Goal: Communication & Community: Answer question/provide support

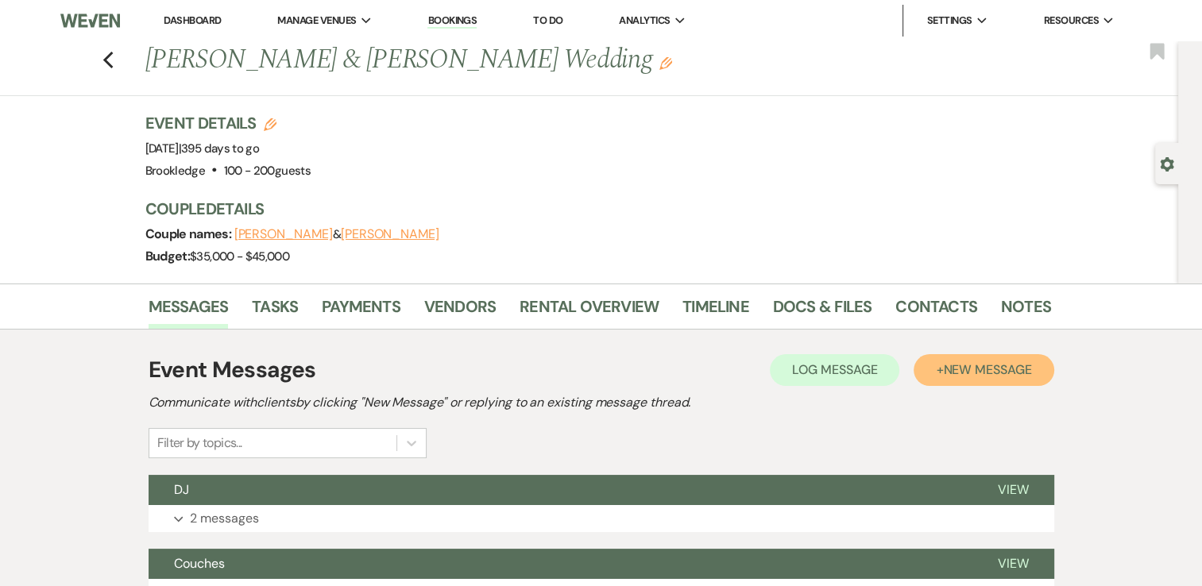
click at [976, 365] on span "New Message" at bounding box center [987, 369] width 88 height 17
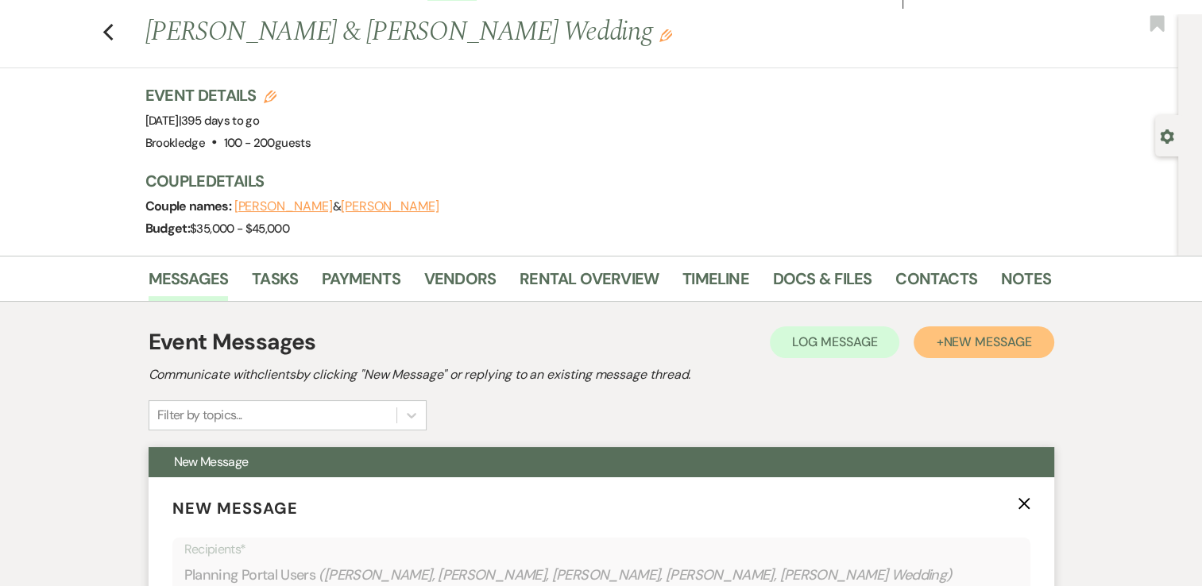
scroll to position [318, 0]
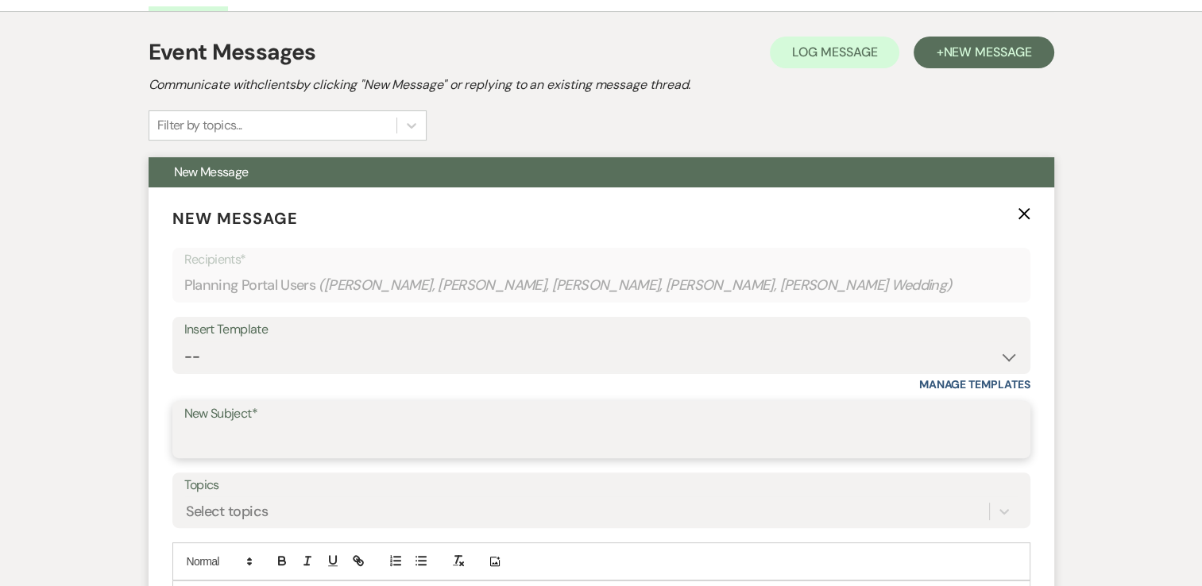
click at [276, 427] on input "New Subject*" at bounding box center [601, 441] width 834 height 31
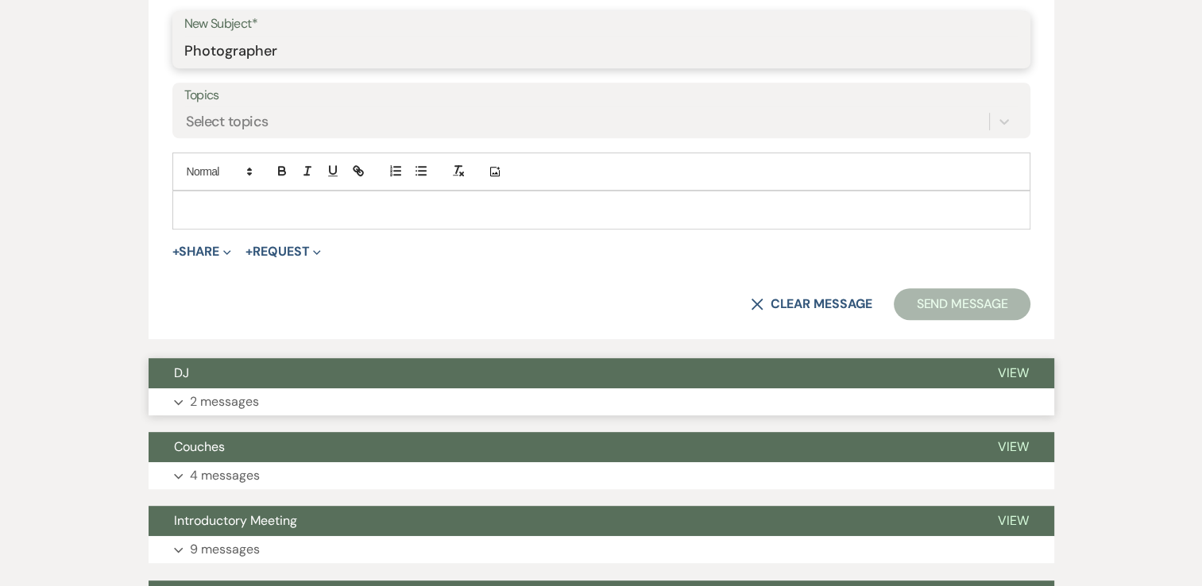
scroll to position [715, 0]
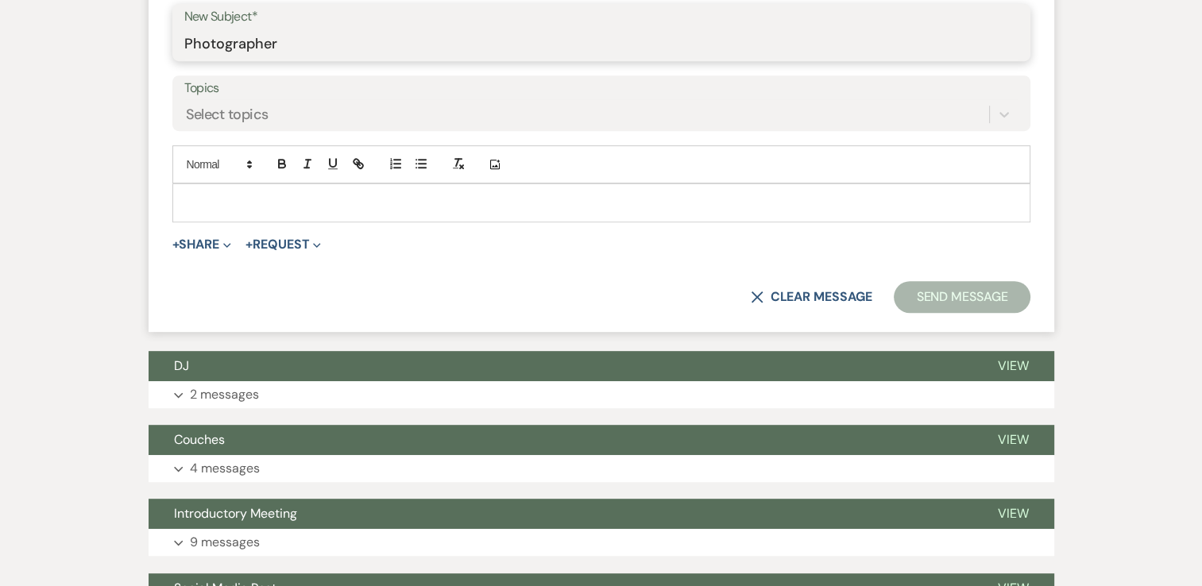
type input "Photographer"
click at [369, 206] on p at bounding box center [601, 202] width 833 height 17
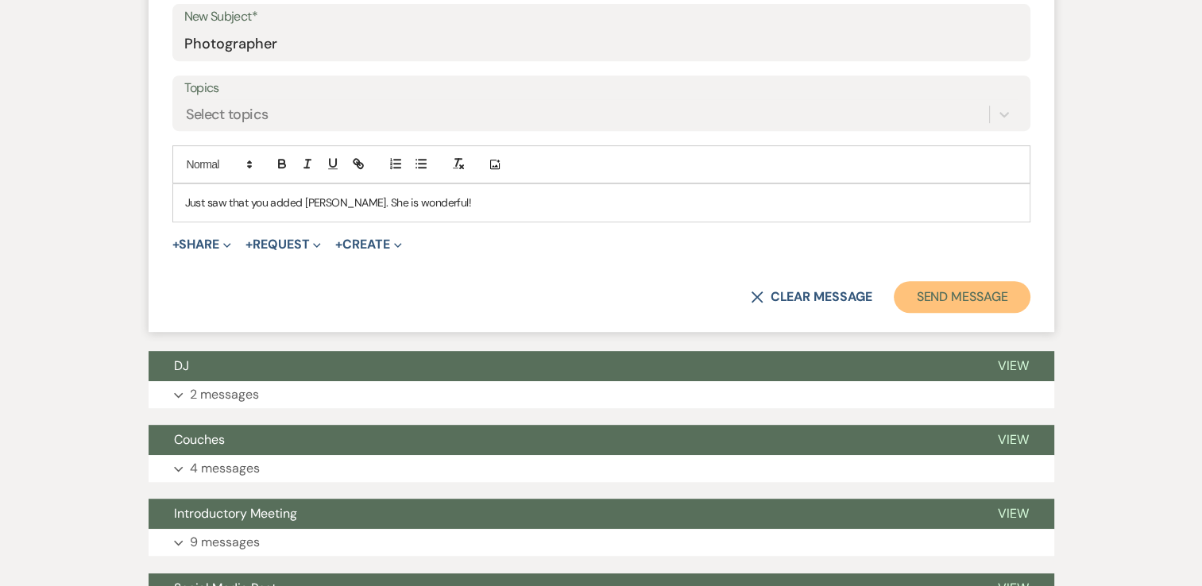
click at [990, 281] on button "Send Message" at bounding box center [962, 297] width 136 height 32
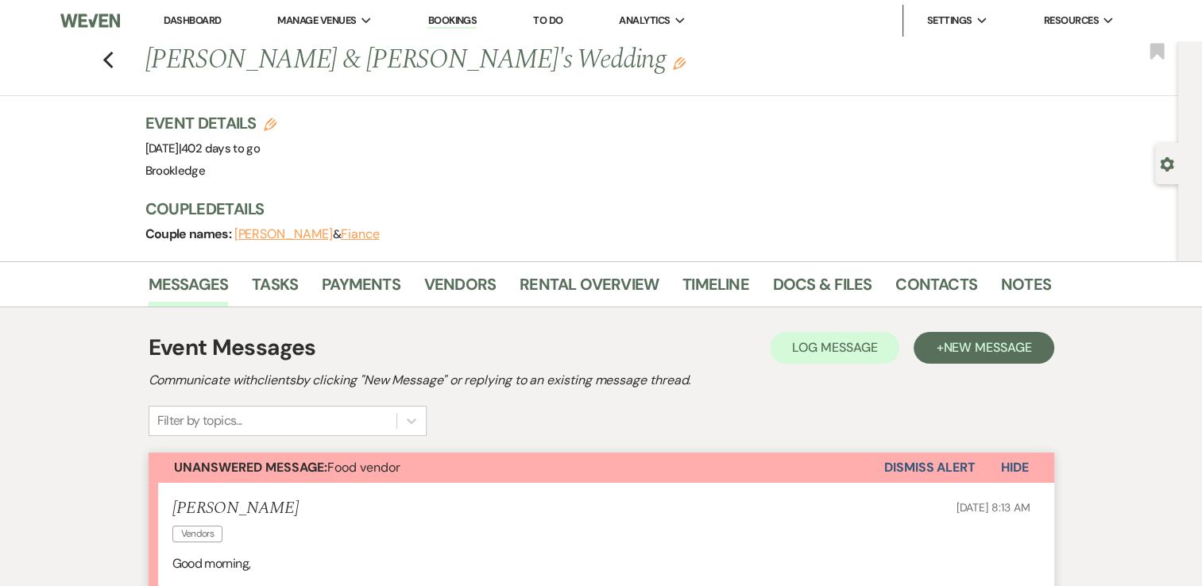
click at [1163, 159] on icon "Gear" at bounding box center [1167, 164] width 14 height 14
select select "18"
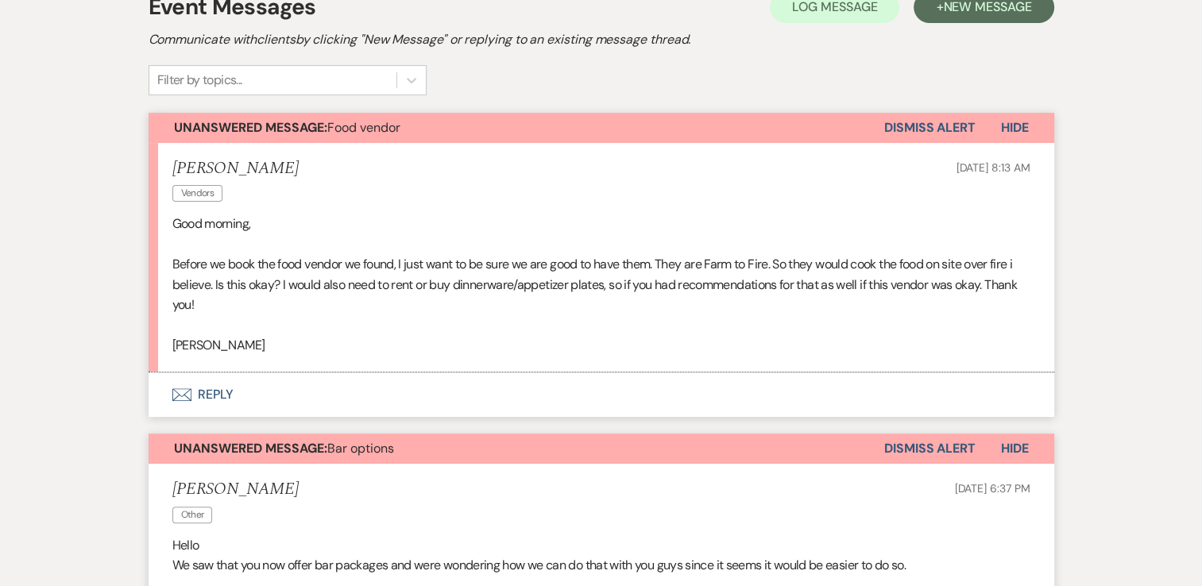
scroll to position [477, 0]
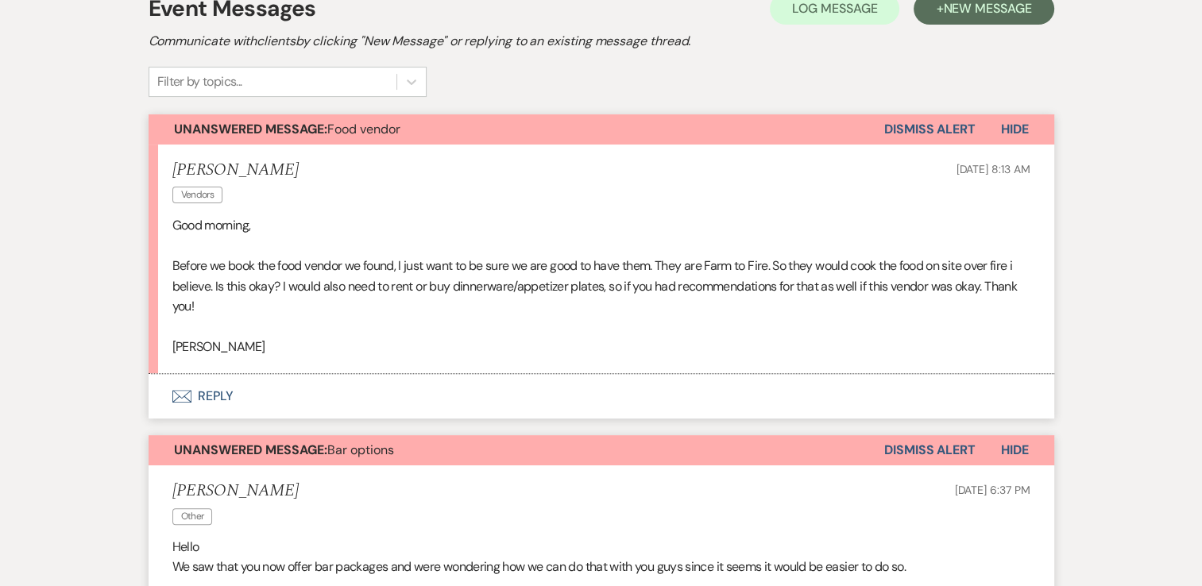
click at [218, 397] on button "Envelope Reply" at bounding box center [602, 396] width 906 height 44
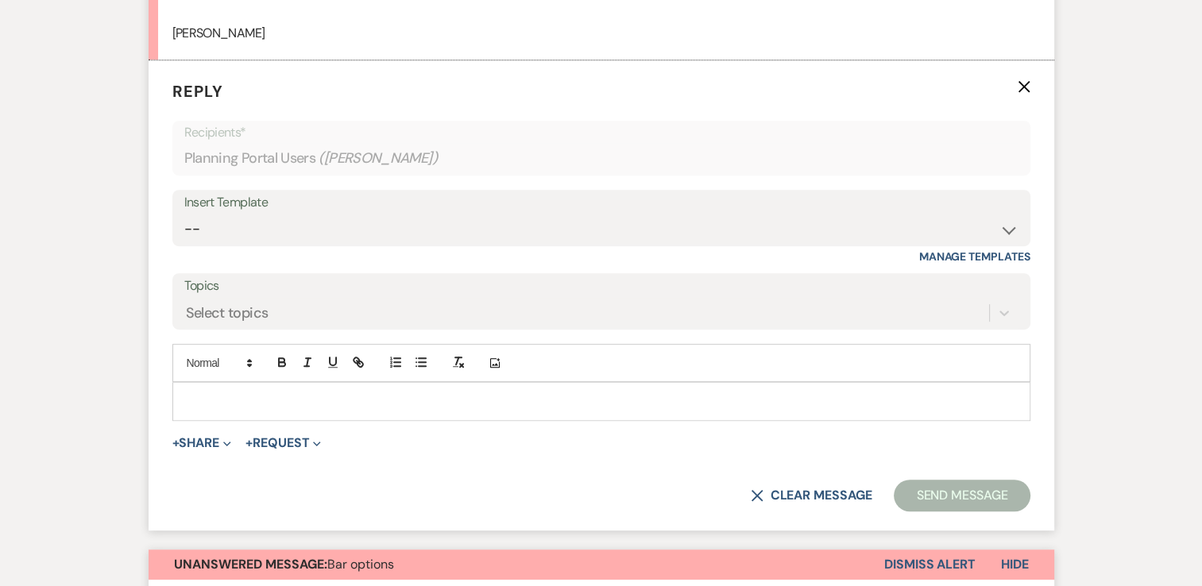
scroll to position [794, 0]
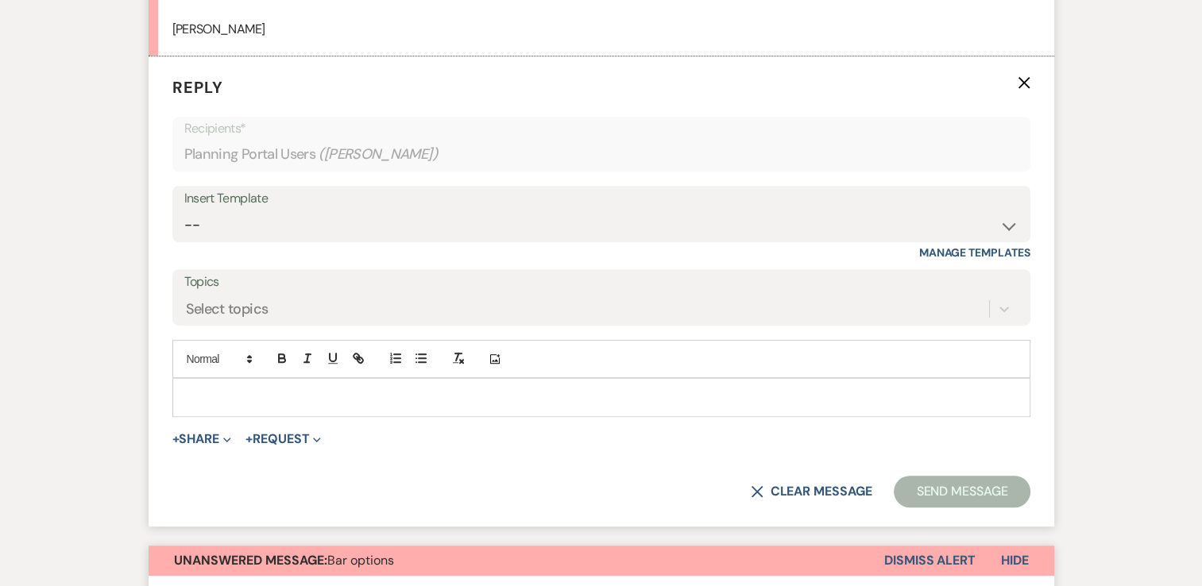
click at [273, 397] on p at bounding box center [601, 396] width 833 height 17
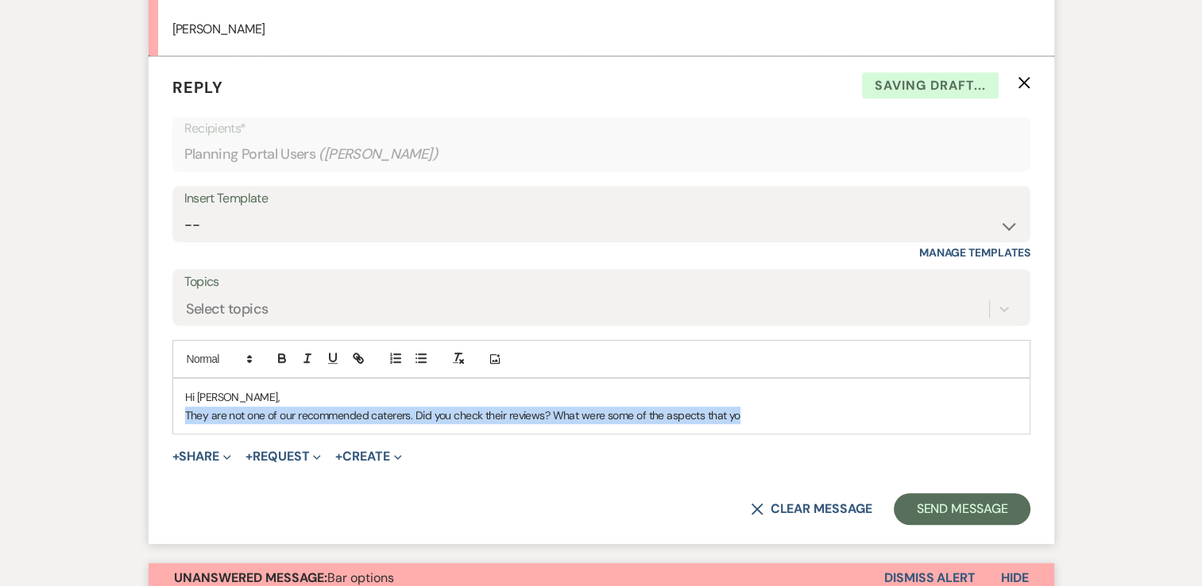
drag, startPoint x: 748, startPoint y: 421, endPoint x: 181, endPoint y: 431, distance: 567.3
click at [181, 431] on div "Hi [PERSON_NAME], They are not one of our recommended caterers. Did you check t…" at bounding box center [601, 406] width 856 height 55
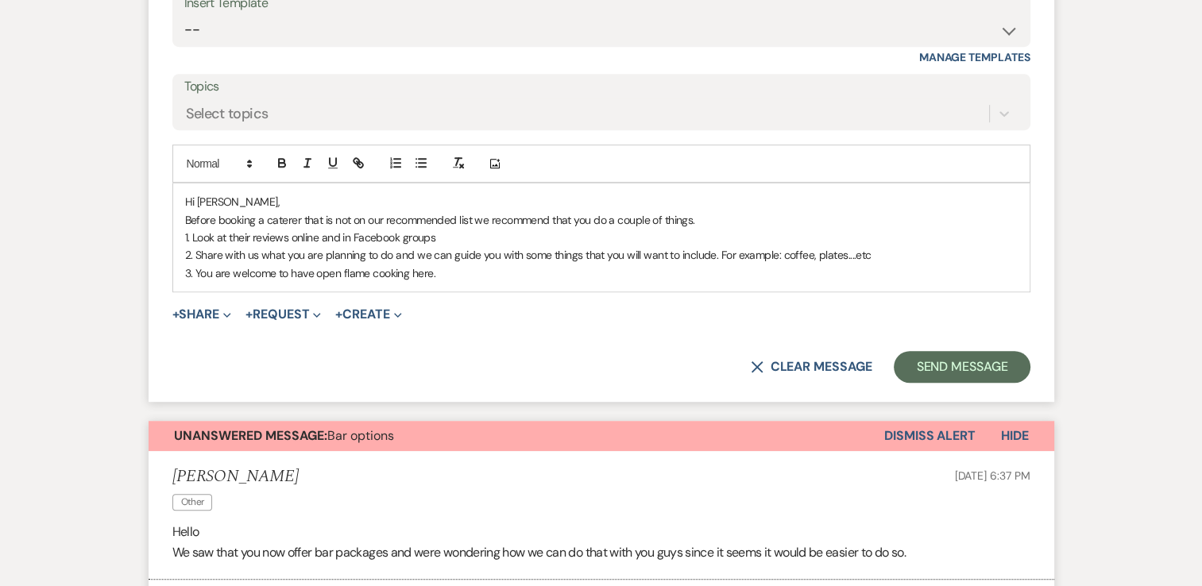
scroll to position [1033, 0]
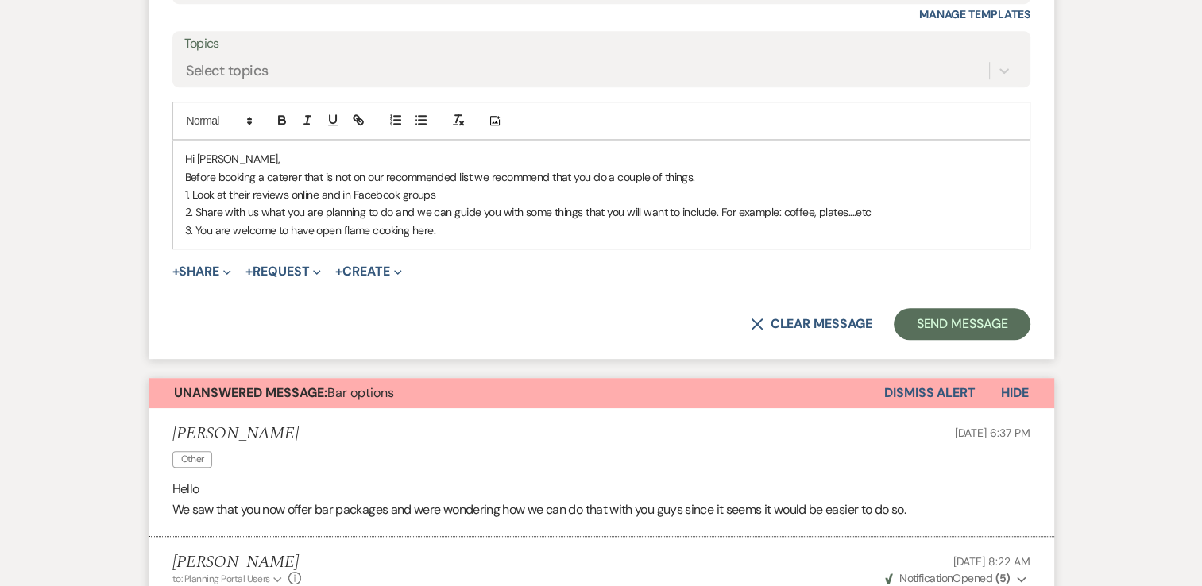
click at [529, 225] on p "3. You are welcome to have open flame cooking here." at bounding box center [601, 230] width 833 height 17
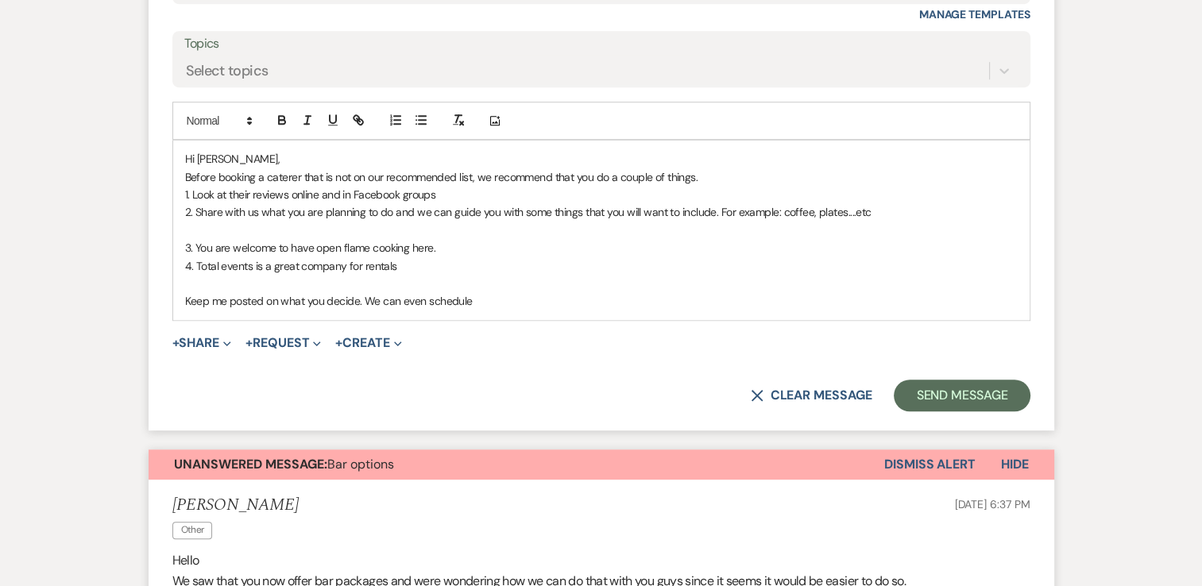
click at [191, 246] on p "3. You are welcome to have open flame cooking here." at bounding box center [601, 247] width 833 height 17
click at [195, 262] on p "4. Total events is a great company for rentals" at bounding box center [601, 265] width 833 height 17
click at [461, 242] on p "You are welcome to have open flame cooking here." at bounding box center [601, 247] width 833 height 17
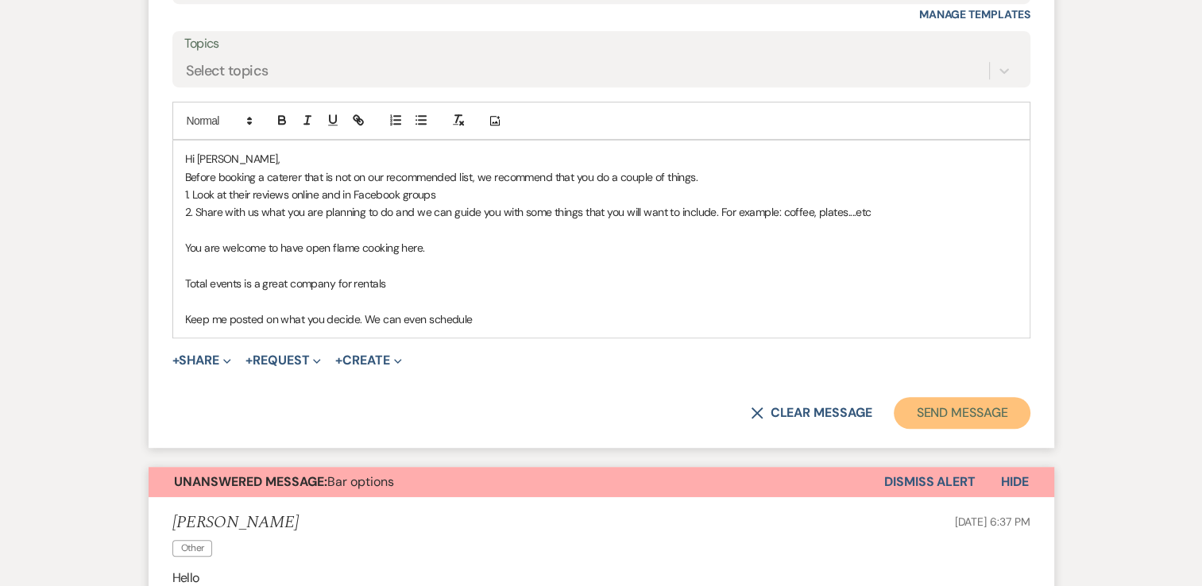
click at [976, 416] on button "Send Message" at bounding box center [962, 413] width 136 height 32
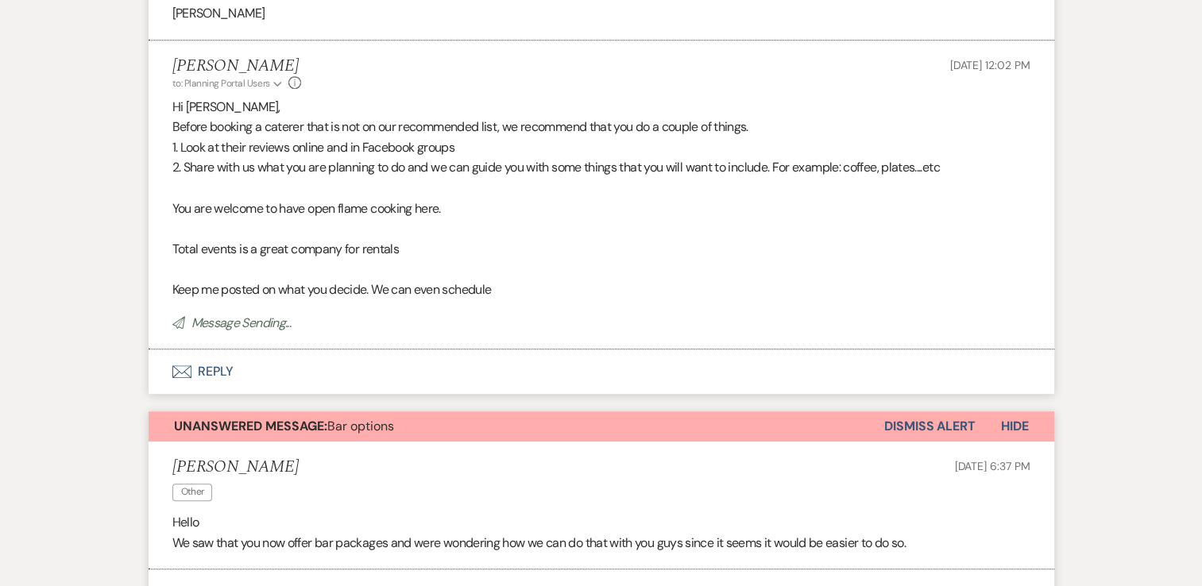
scroll to position [706, 0]
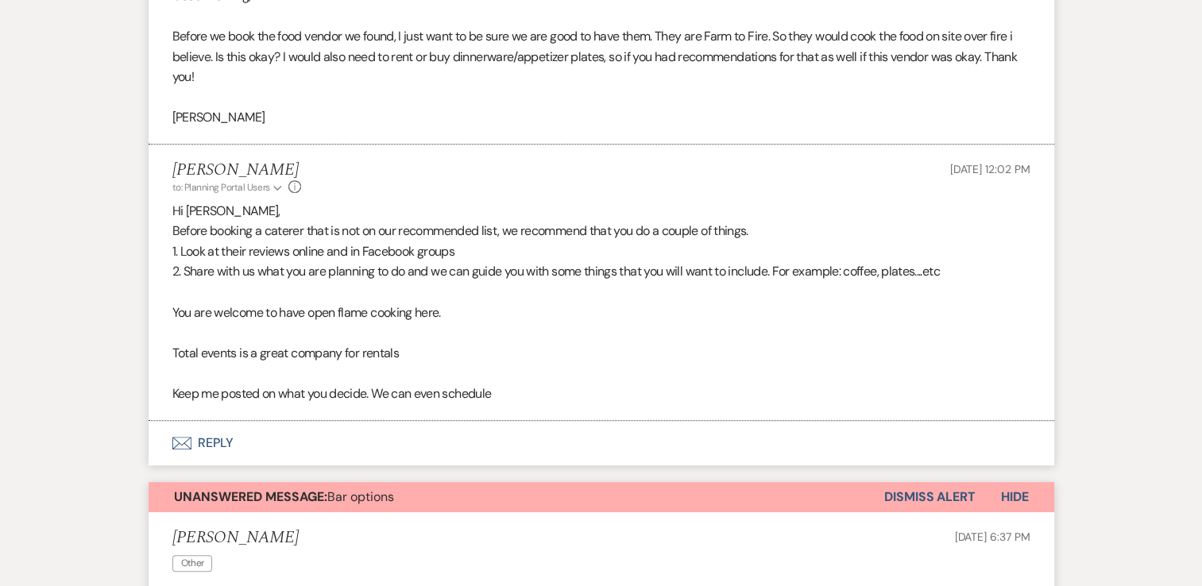
click at [222, 444] on button "Envelope Reply" at bounding box center [602, 443] width 906 height 44
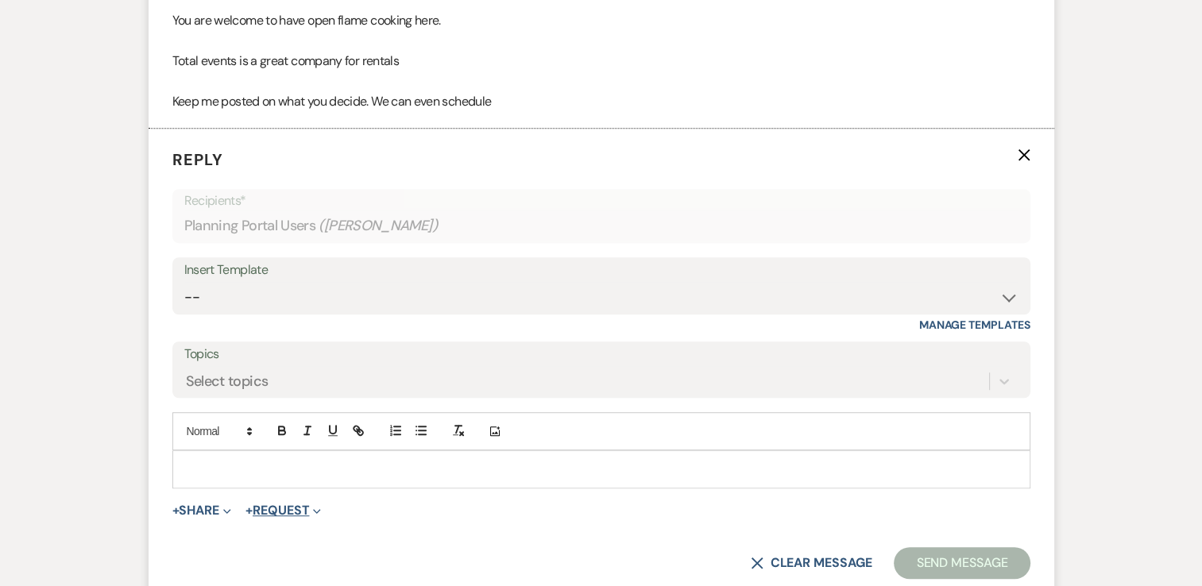
scroll to position [1024, 0]
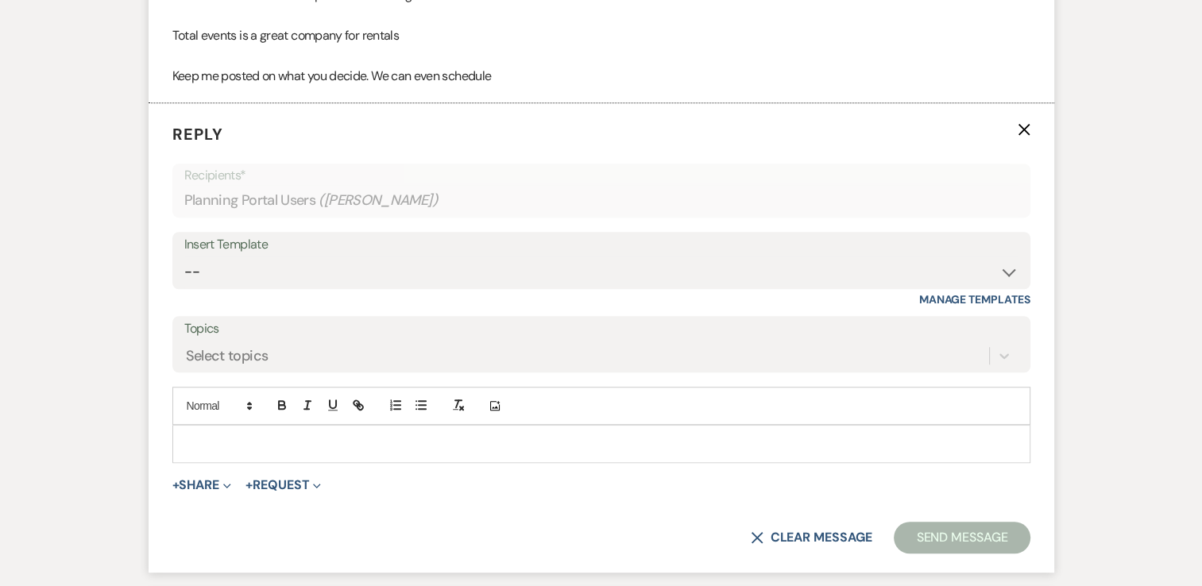
click at [274, 446] on p at bounding box center [601, 443] width 833 height 17
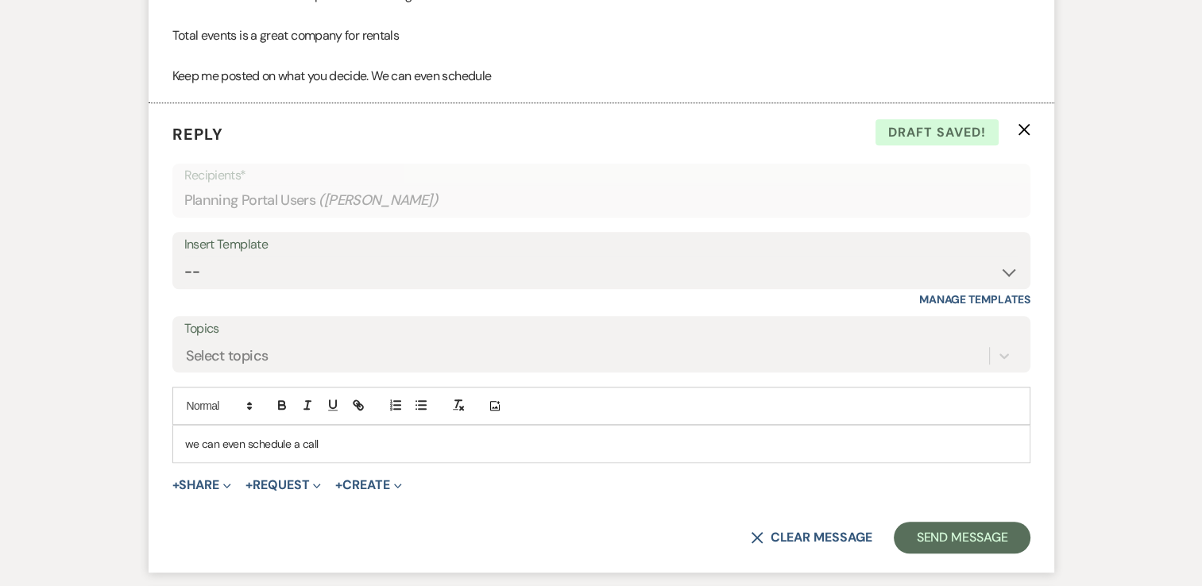
drag, startPoint x: 189, startPoint y: 442, endPoint x: 201, endPoint y: 443, distance: 12.0
click at [191, 443] on p "we can even schedule a call" at bounding box center [601, 443] width 833 height 17
click at [498, 443] on p "We can even schedule a call" at bounding box center [601, 443] width 833 height 17
click at [995, 545] on button "Send Message" at bounding box center [962, 538] width 136 height 32
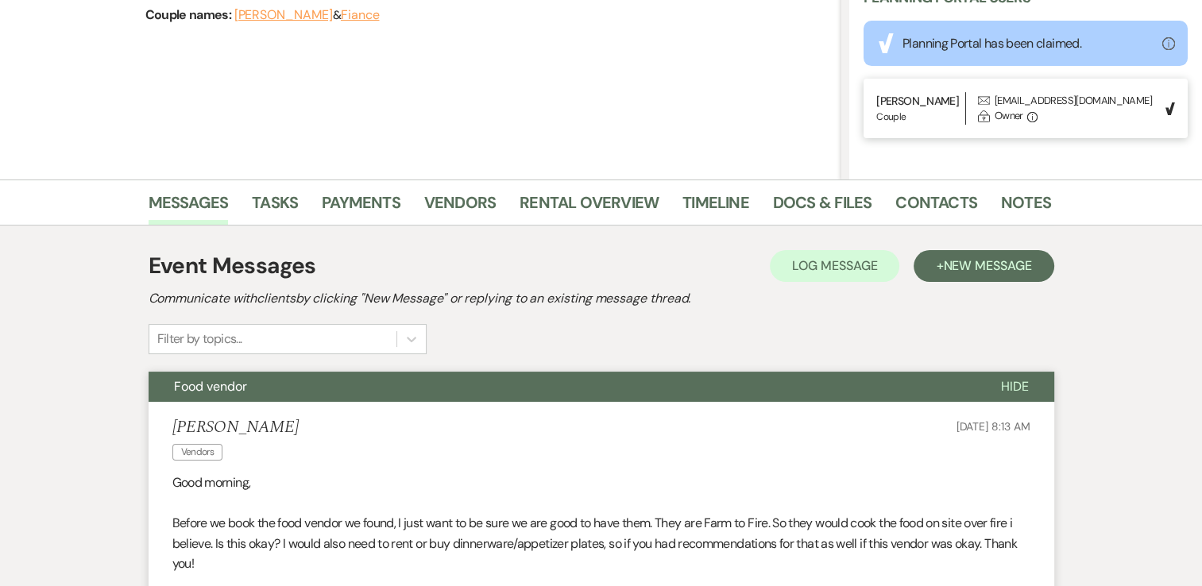
scroll to position [0, 0]
